Goal: Information Seeking & Learning: Learn about a topic

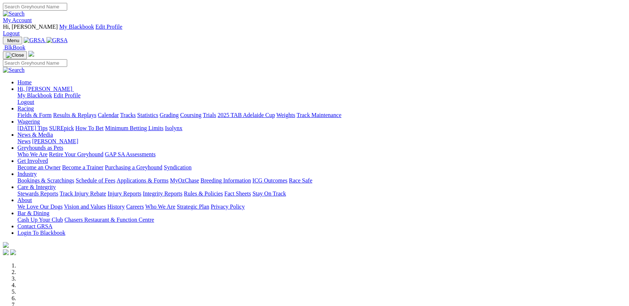
click at [34, 105] on link "Racing" at bounding box center [25, 108] width 16 height 6
click at [49, 112] on link "Fields & Form" at bounding box center [34, 115] width 34 height 6
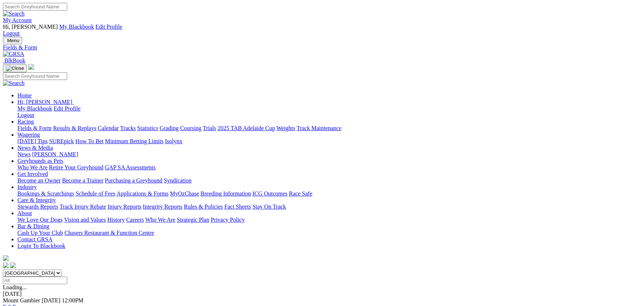
click at [34, 118] on link "Racing" at bounding box center [25, 121] width 16 height 6
click at [119, 125] on link "Calendar" at bounding box center [108, 128] width 21 height 6
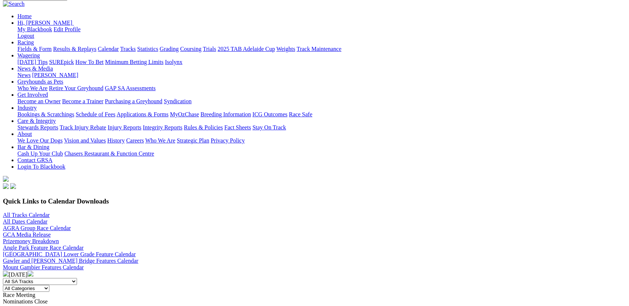
scroll to position [158, 0]
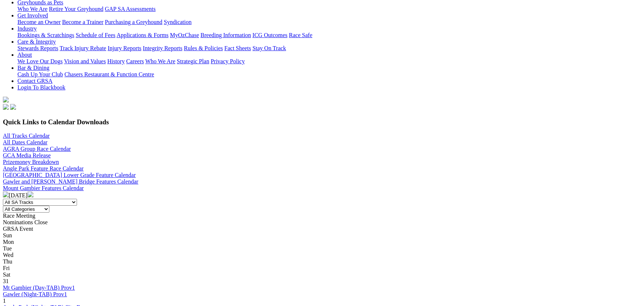
select select "7"
click at [77, 199] on select "All SA Tracks Angle Park Gawler Mount Gambier Murray Bridge Virginia GOTBA Cour…" at bounding box center [40, 202] width 74 height 7
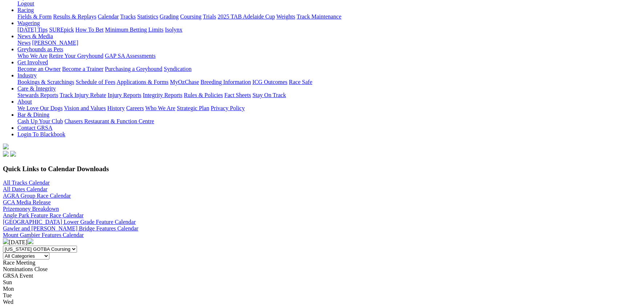
scroll to position [119, 0]
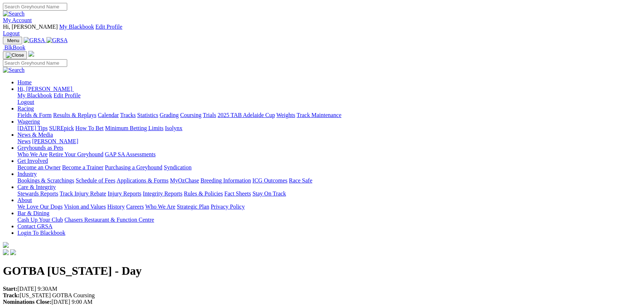
click at [34, 105] on link "Racing" at bounding box center [25, 108] width 16 height 6
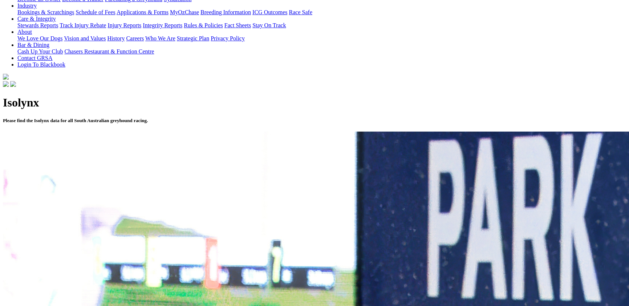
scroll to position [198, 0]
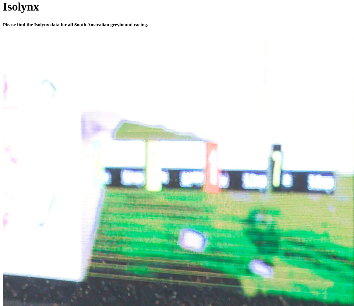
scroll to position [447, 0]
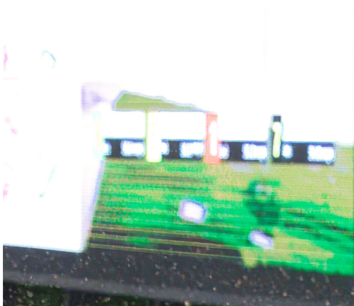
scroll to position [289, 0]
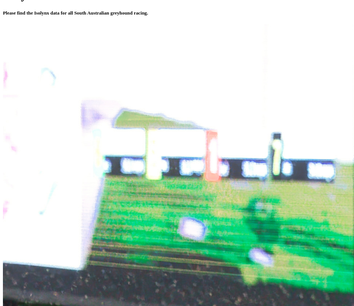
drag, startPoint x: 217, startPoint y: 149, endPoint x: 95, endPoint y: 134, distance: 122.2
